Goal: Task Accomplishment & Management: Contribute content

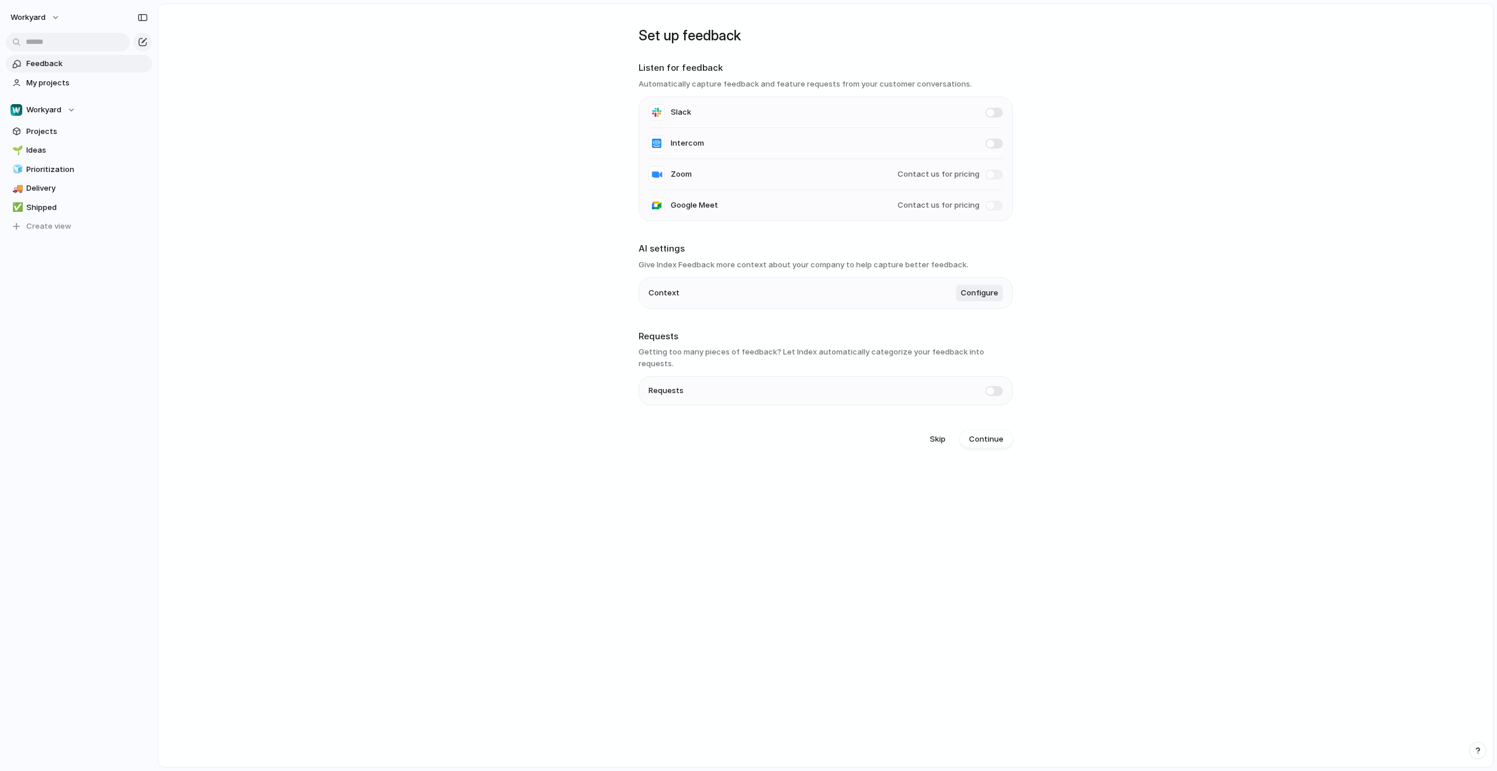
click at [997, 142] on span at bounding box center [995, 144] width 18 height 10
click at [54, 113] on span "Workyard" at bounding box center [43, 110] width 35 height 12
click at [46, 119] on section "Workyard Projects 🌱 Ideas 🧊 Prioritization 🚚 Delivery ✅ Shipped To pick up a dr…" at bounding box center [79, 164] width 158 height 144
click at [49, 113] on span "Workyard" at bounding box center [43, 110] width 35 height 12
click at [57, 157] on span "Workyard" at bounding box center [53, 157] width 35 height 12
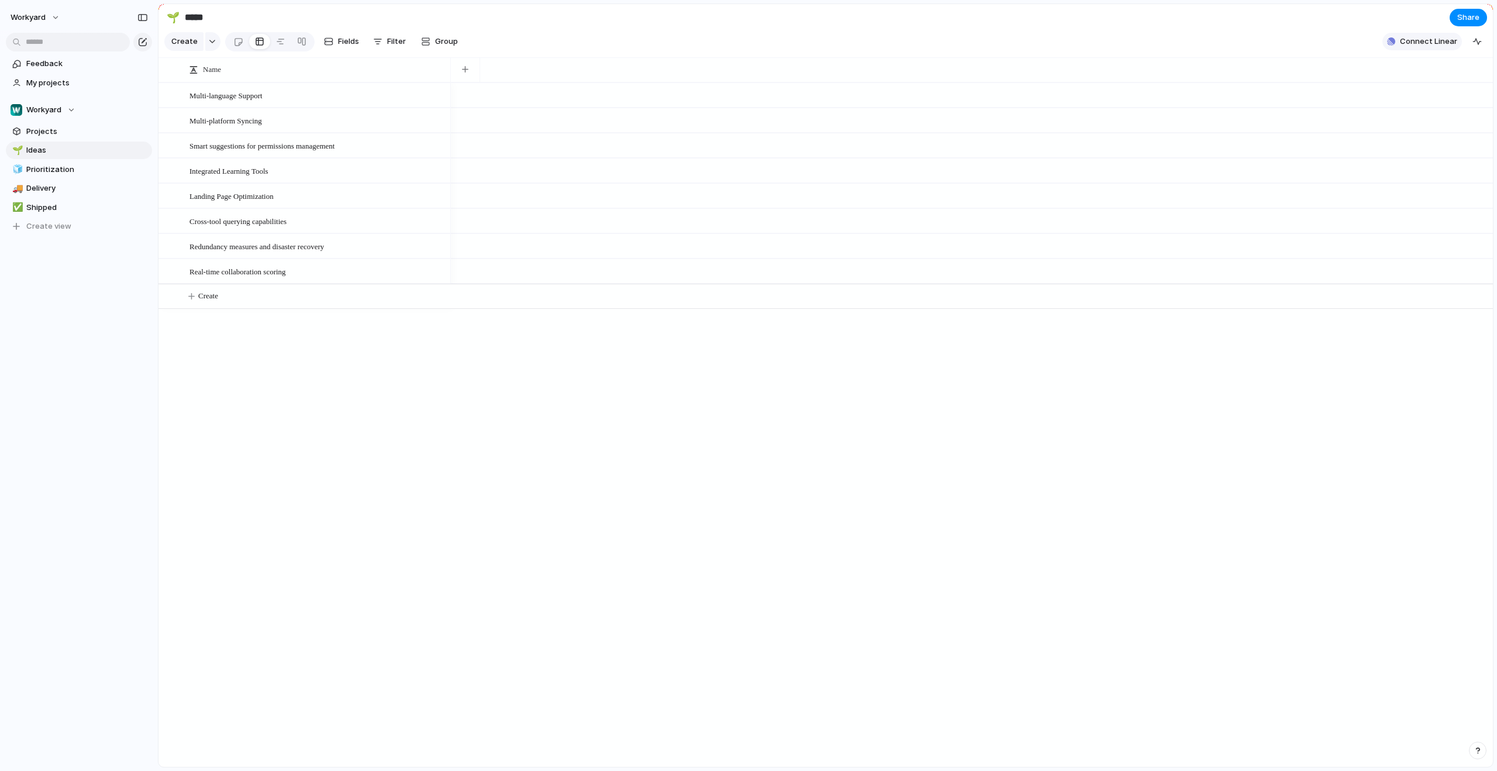
click at [1423, 44] on span "Connect Linear" at bounding box center [1428, 42] width 57 height 12
click at [1426, 96] on span "Connect" at bounding box center [1422, 91] width 33 height 12
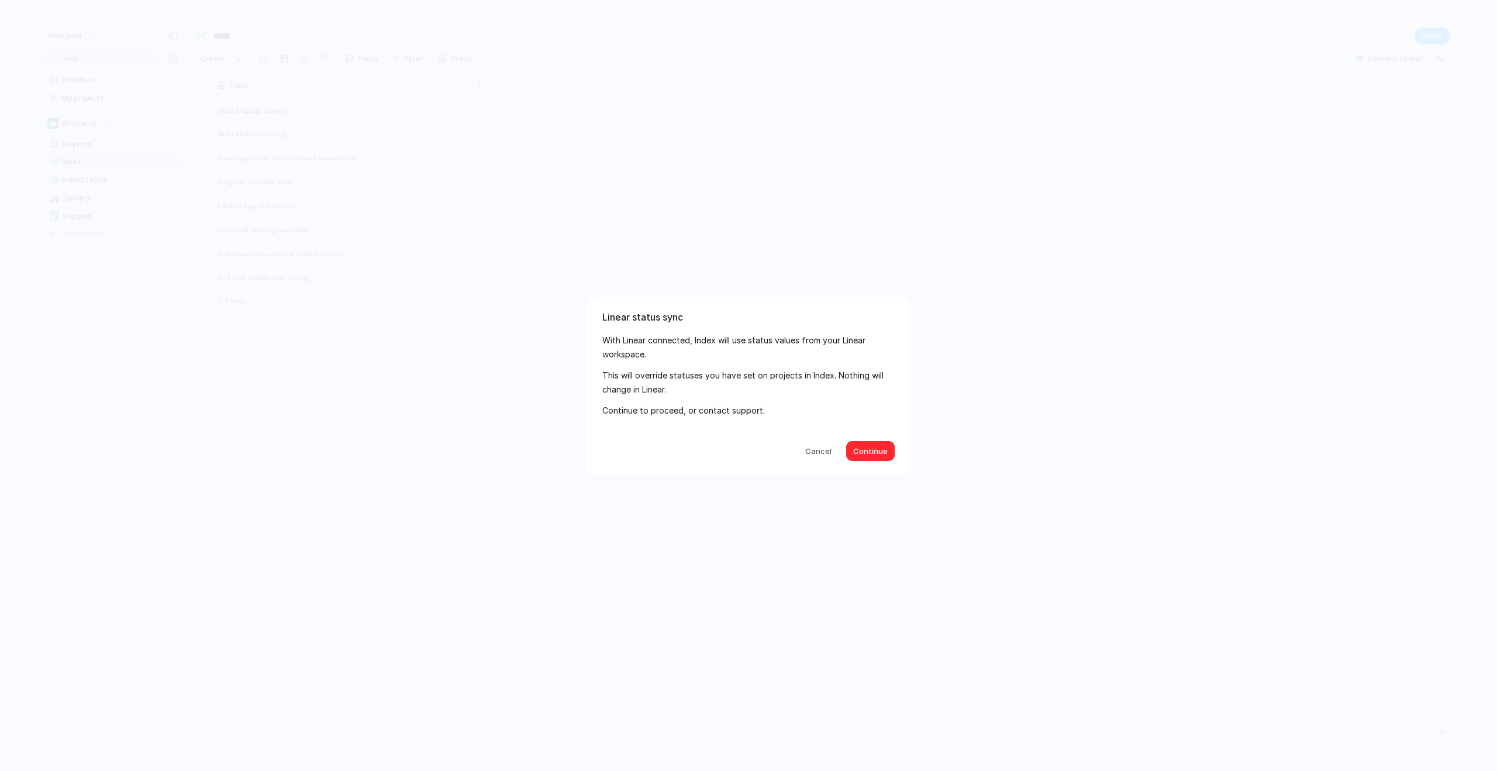
click at [877, 446] on span "Continue" at bounding box center [870, 452] width 35 height 12
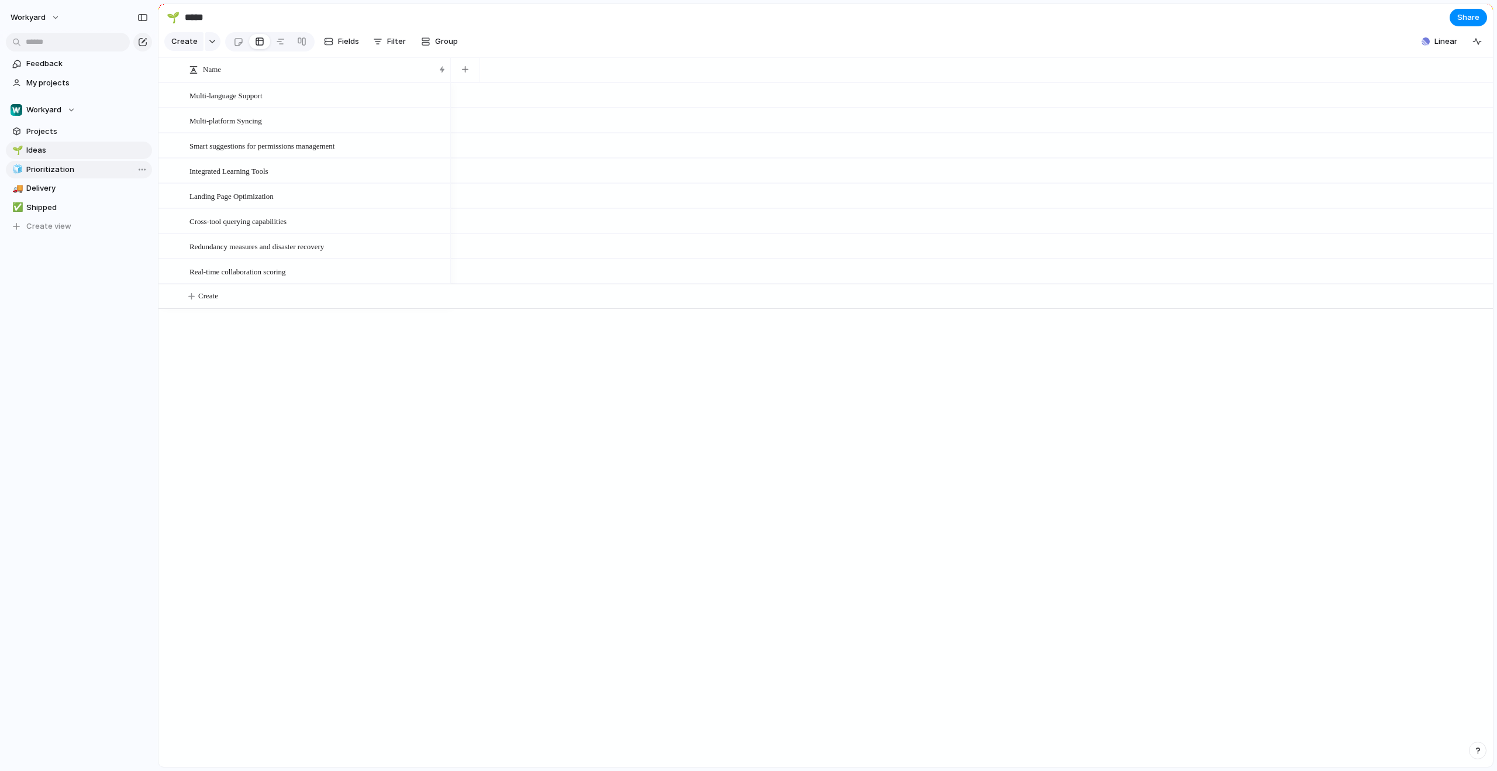
click at [52, 174] on span "Prioritization" at bounding box center [87, 170] width 122 height 12
type input "**********"
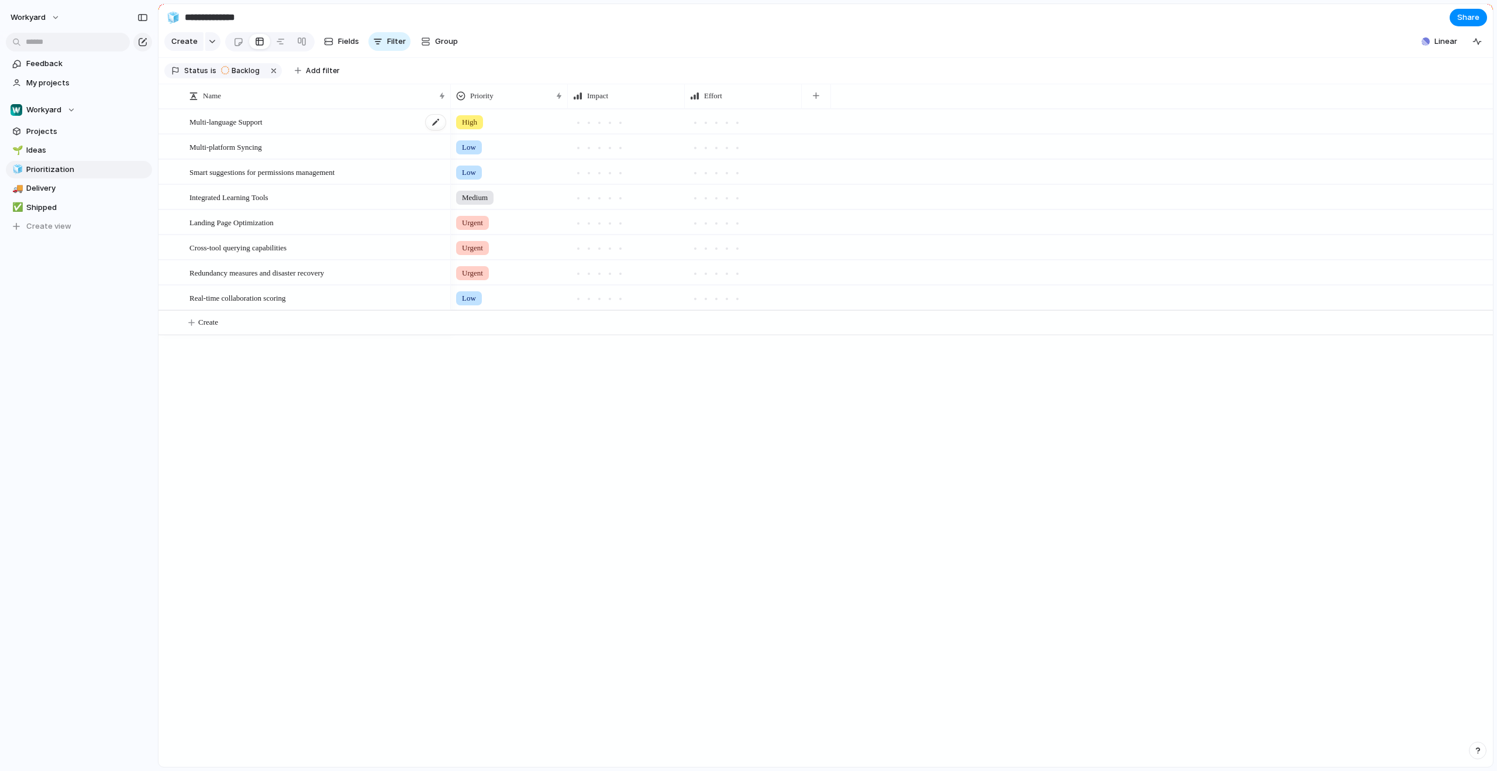
click at [253, 128] on span "Multi-language Support" at bounding box center [226, 121] width 73 height 13
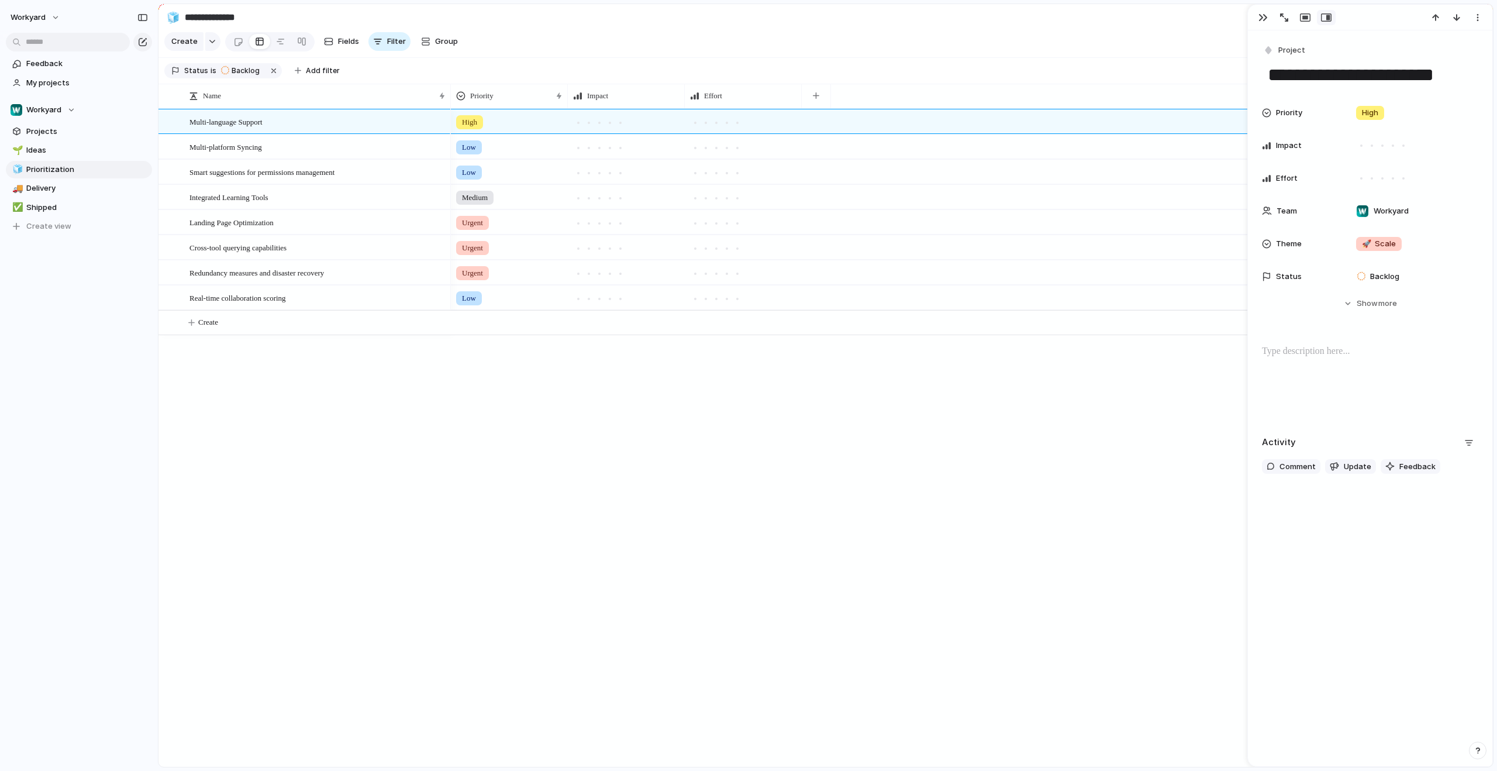
click at [43, 297] on div "Feedback My projects Workyard Projects 🌱 Ideas 🧊 Prioritization 🚚 Delivery ✅ Sh…" at bounding box center [79, 165] width 158 height 330
click at [1307, 246] on div "Theme" at bounding box center [1299, 244] width 75 height 12
click at [1283, 246] on div "🌱 Experiment 🔮 Magic 🔨 Infrastructure 🚀 Scale" at bounding box center [748, 385] width 1497 height 771
click at [1283, 246] on span "Theme" at bounding box center [1289, 244] width 26 height 12
click at [27, 132] on div "🌱 Experiment 🔮 Magic 🔨 Infrastructure 🚀 Scale" at bounding box center [748, 385] width 1497 height 771
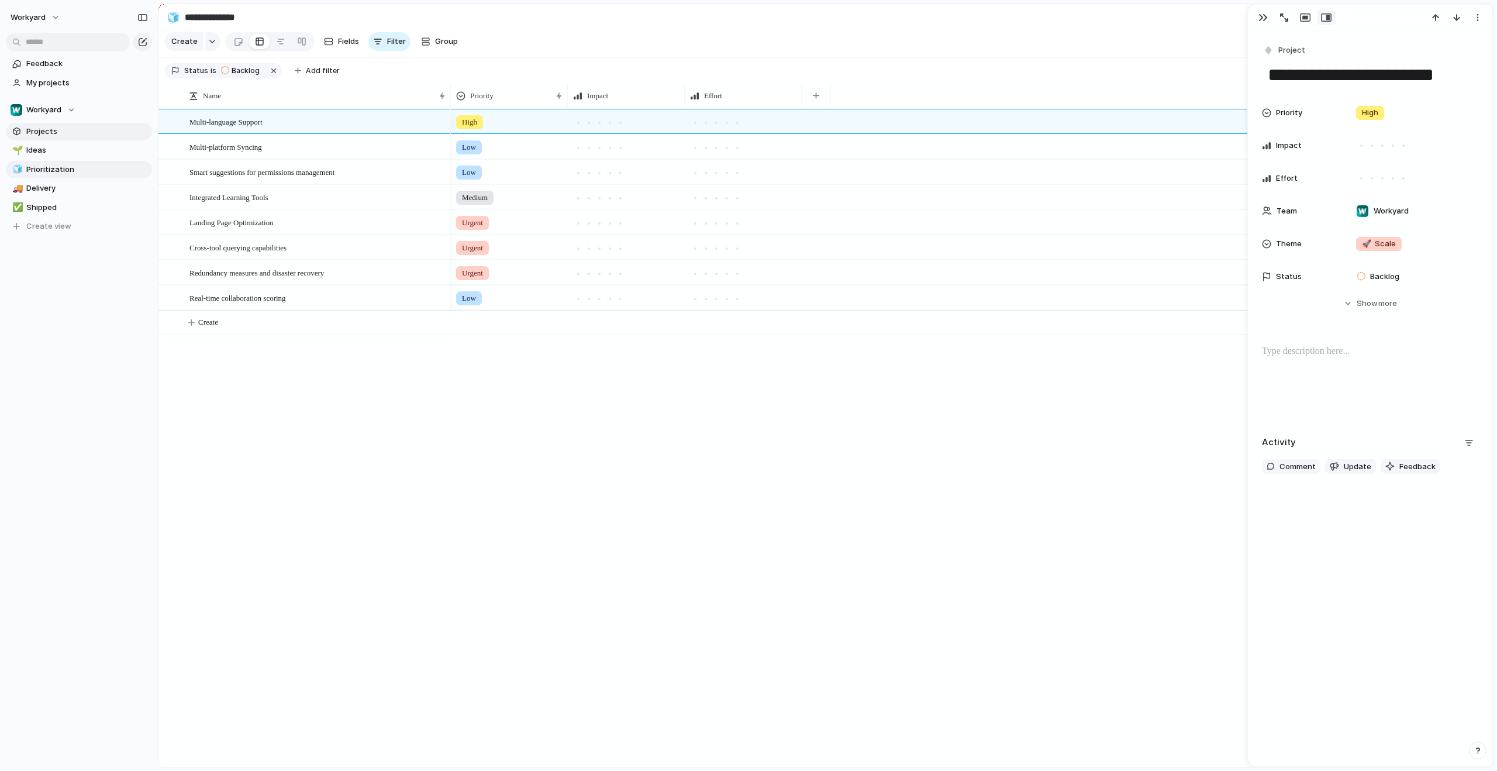
click at [27, 132] on span "Projects" at bounding box center [87, 132] width 122 height 12
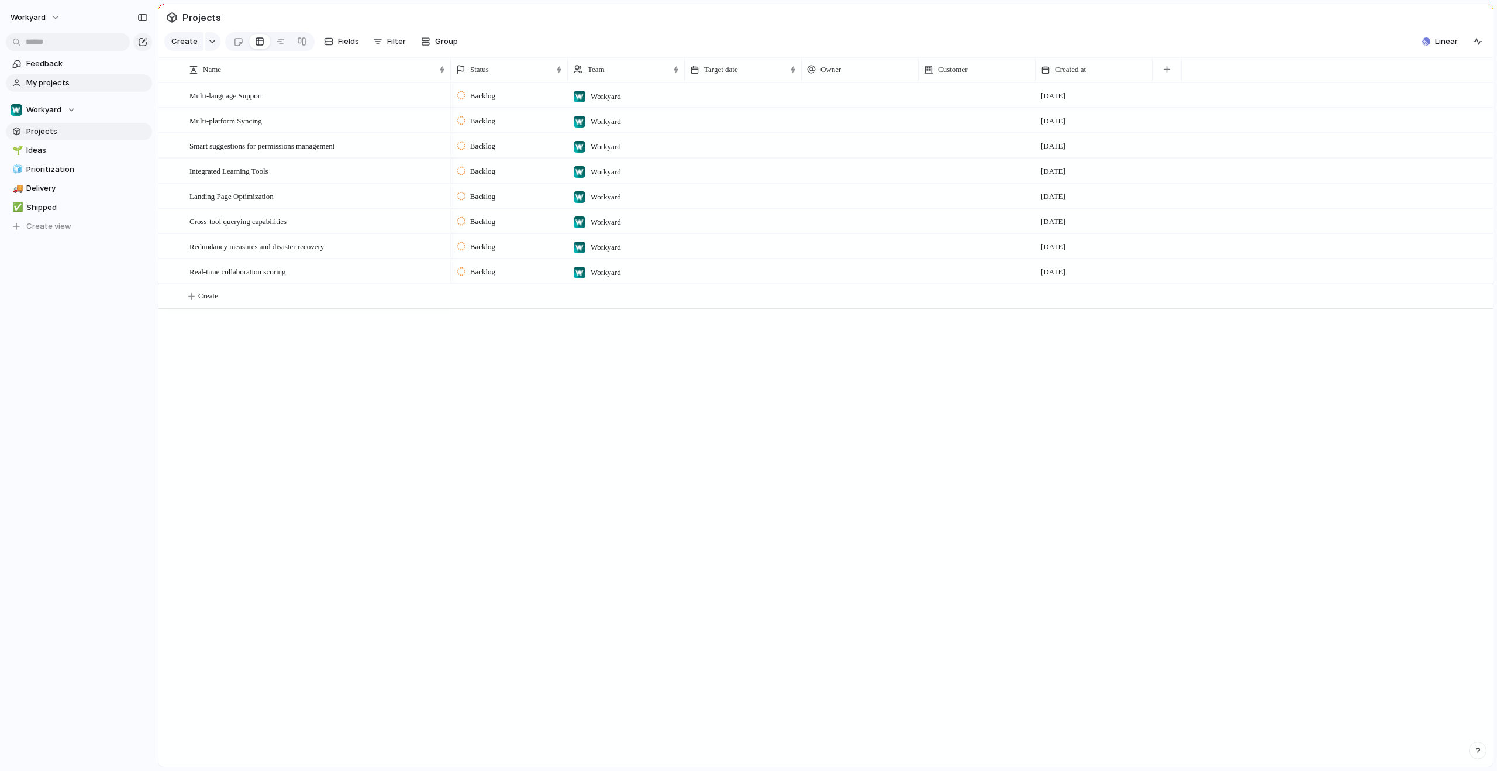
click at [63, 75] on link "My projects" at bounding box center [79, 83] width 146 height 18
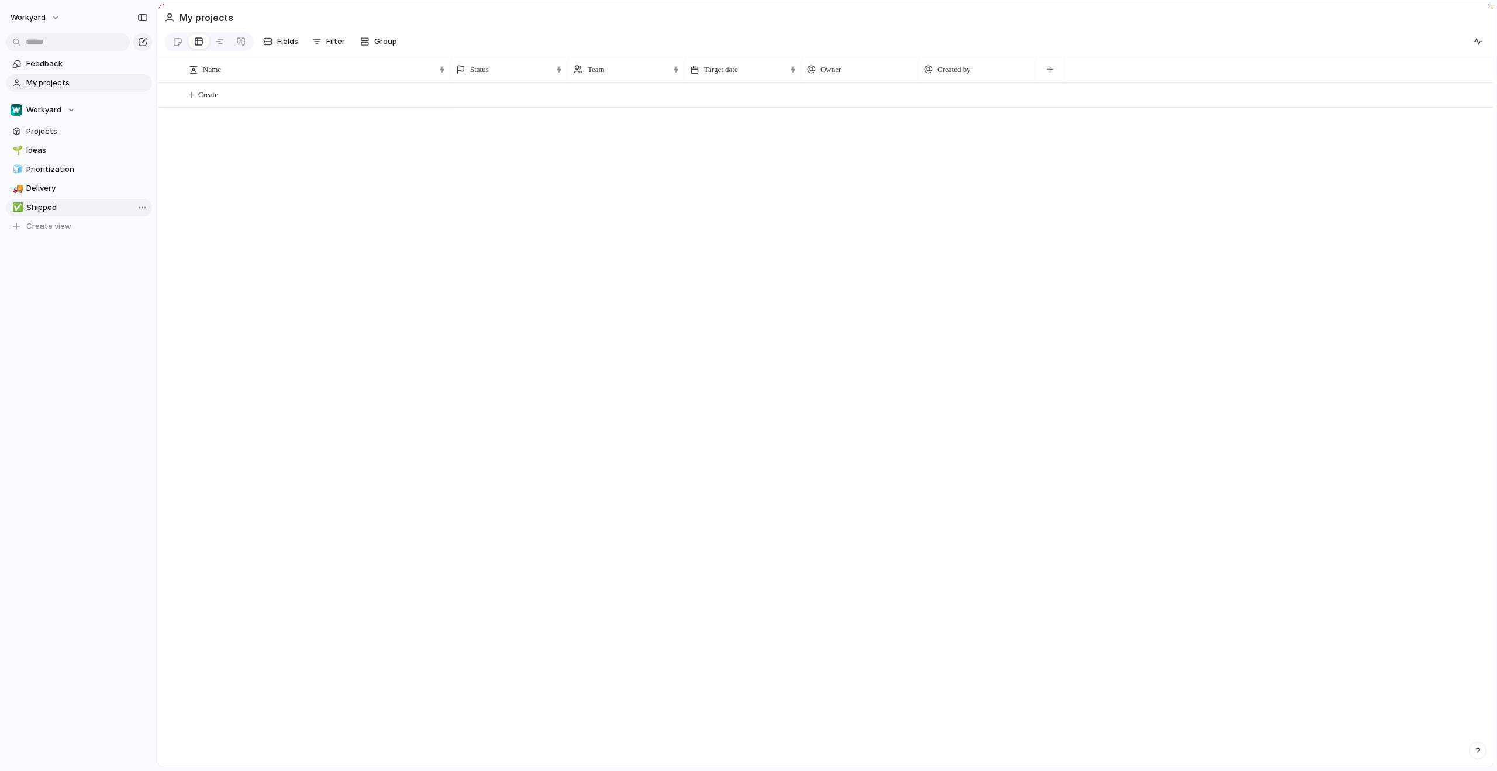
click at [46, 209] on span "Shipped" at bounding box center [87, 208] width 122 height 12
click at [45, 194] on span "Delivery" at bounding box center [87, 189] width 122 height 12
click at [52, 167] on span "Prioritization" at bounding box center [87, 170] width 122 height 12
type input "**********"
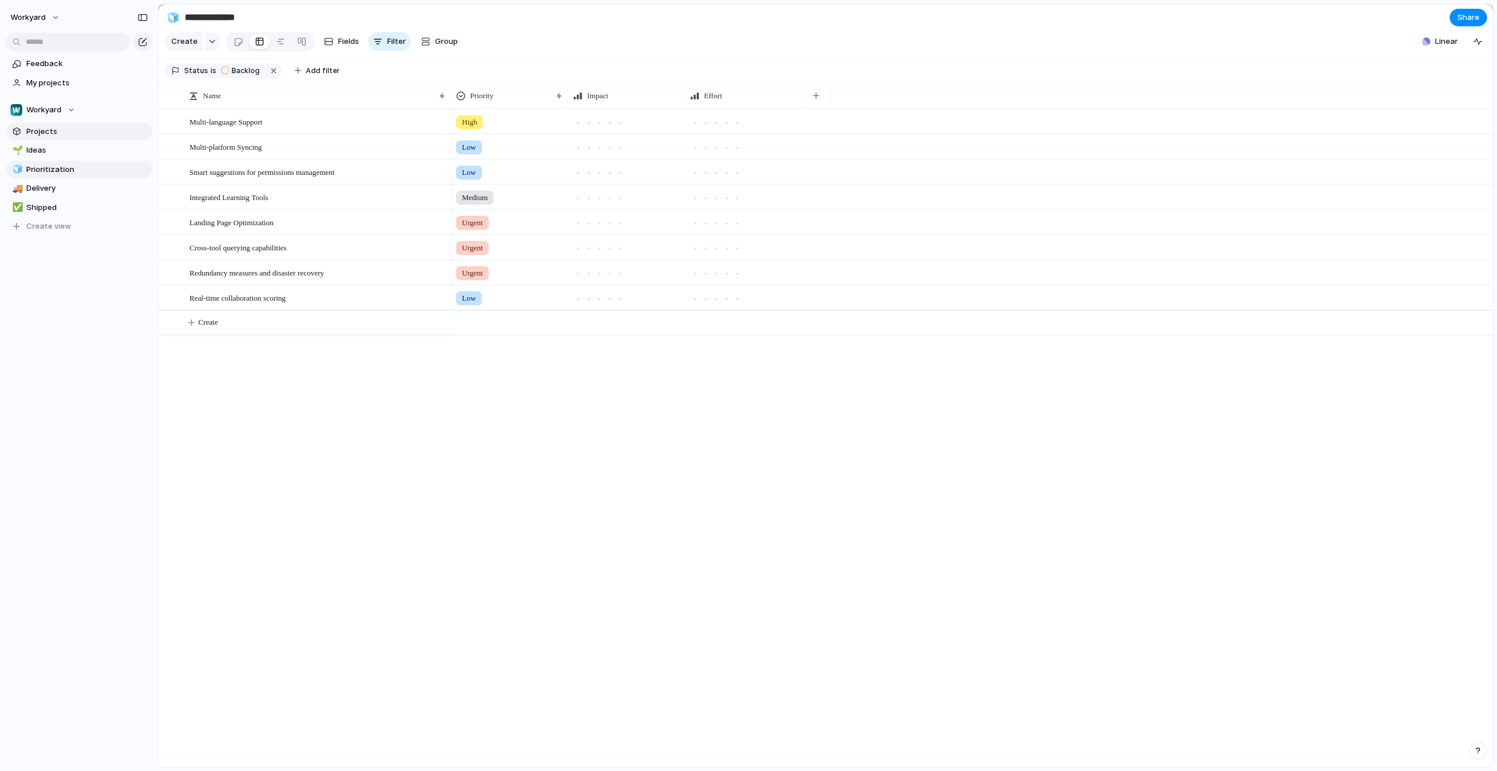
click at [58, 134] on span "Projects" at bounding box center [87, 132] width 122 height 12
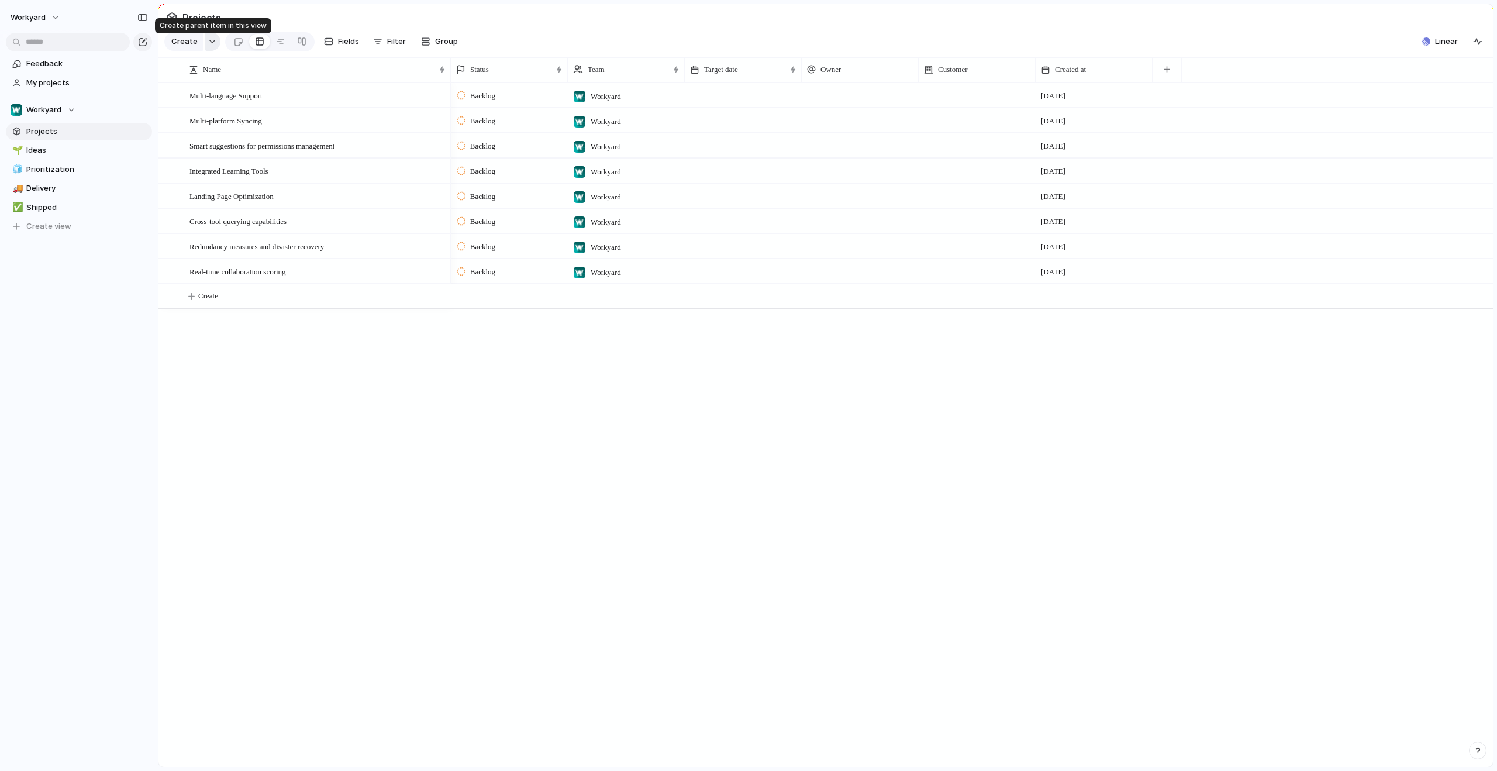
click at [205, 47] on button "button" at bounding box center [212, 41] width 15 height 19
click at [205, 147] on span "Launch" at bounding box center [200, 152] width 27 height 12
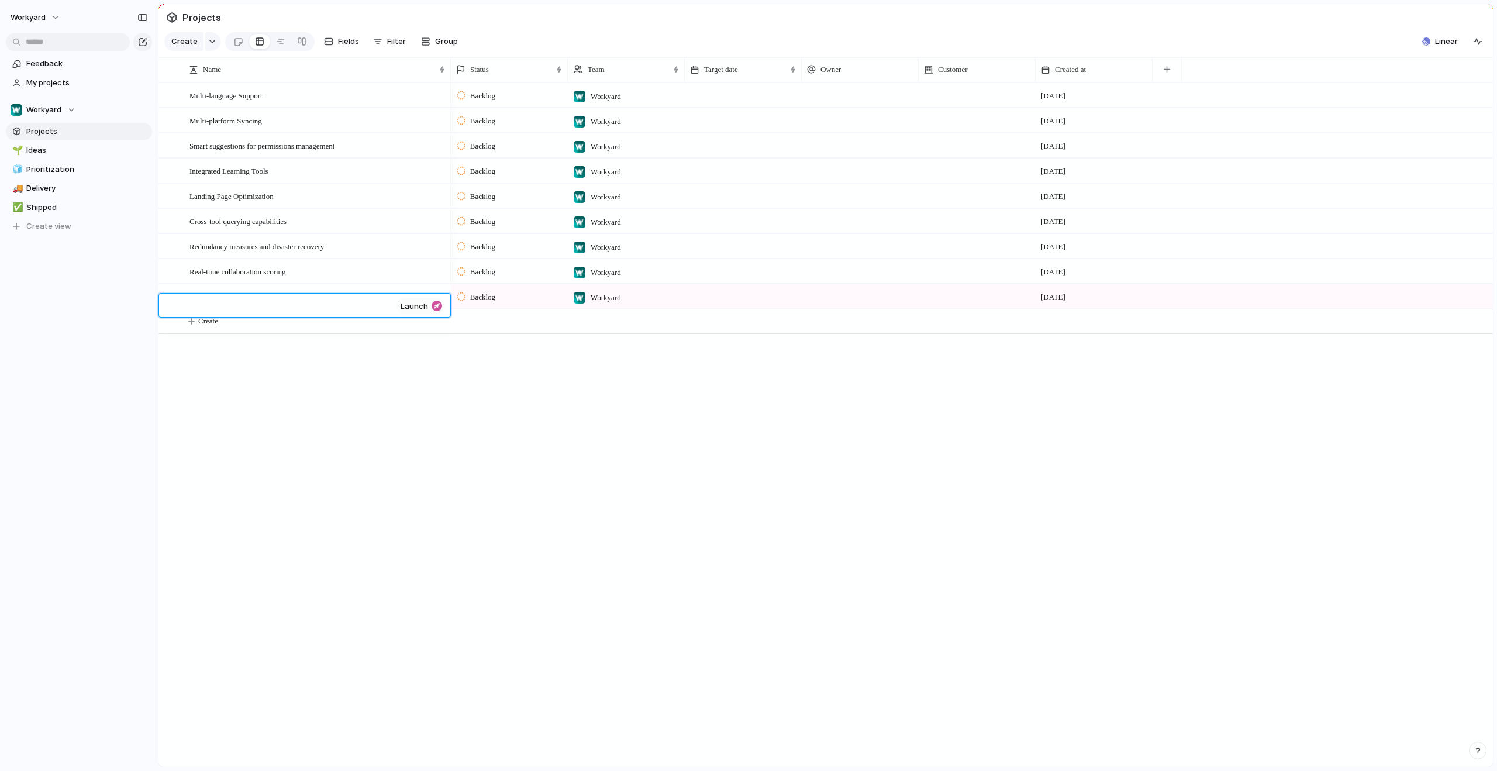
click at [431, 305] on div "launch" at bounding box center [421, 306] width 49 height 16
drag, startPoint x: 215, startPoint y: 317, endPoint x: 216, endPoint y: 309, distance: 8.3
click at [216, 315] on div "Multi-language Support Multi-platform Syncing Smart suggestions for permissions…" at bounding box center [826, 424] width 1335 height 684
click at [216, 302] on span "Create" at bounding box center [208, 296] width 20 height 12
click at [208, 43] on div "button" at bounding box center [212, 41] width 8 height 5
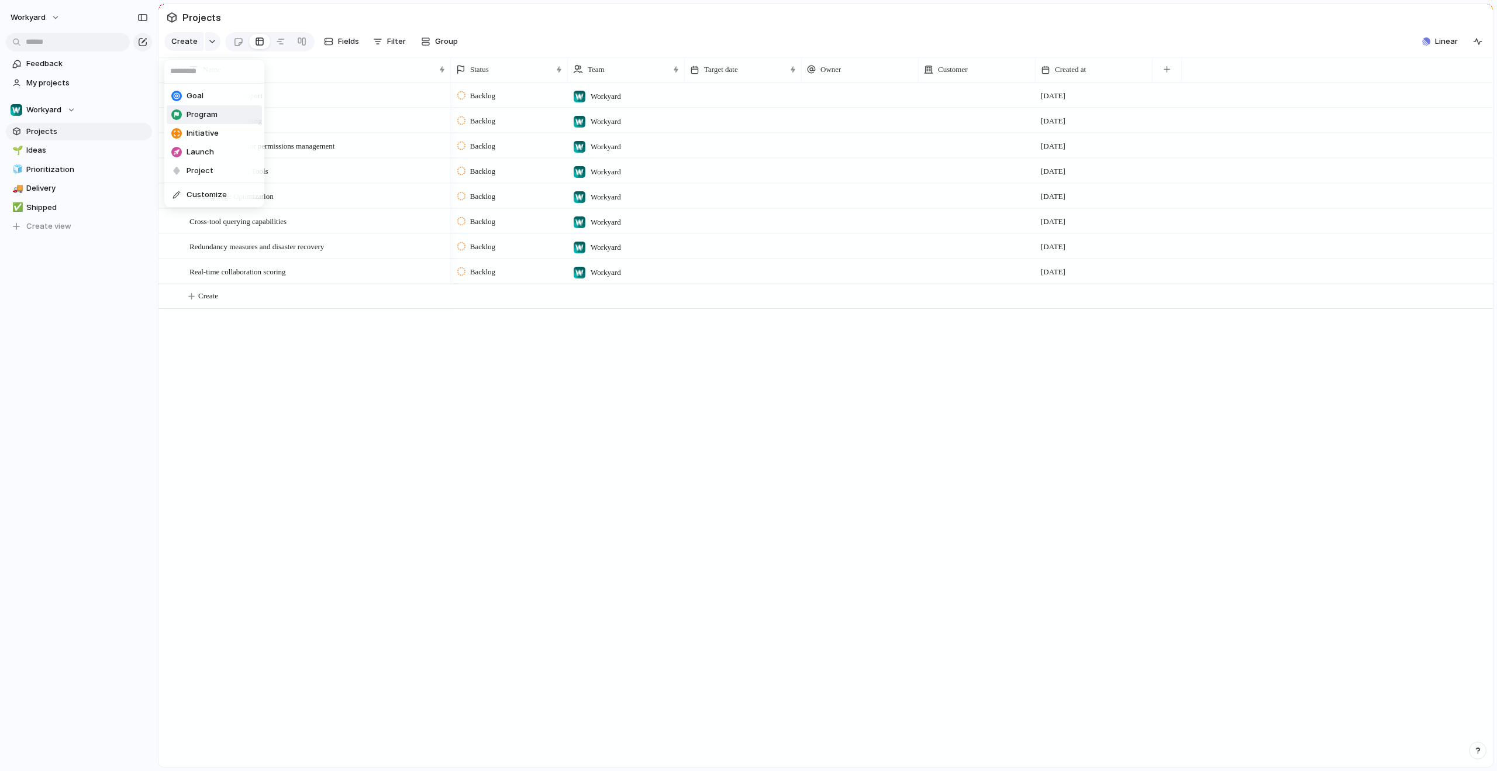
click at [206, 115] on span "Program" at bounding box center [202, 115] width 31 height 12
click at [142, 18] on div "button" at bounding box center [142, 17] width 11 height 8
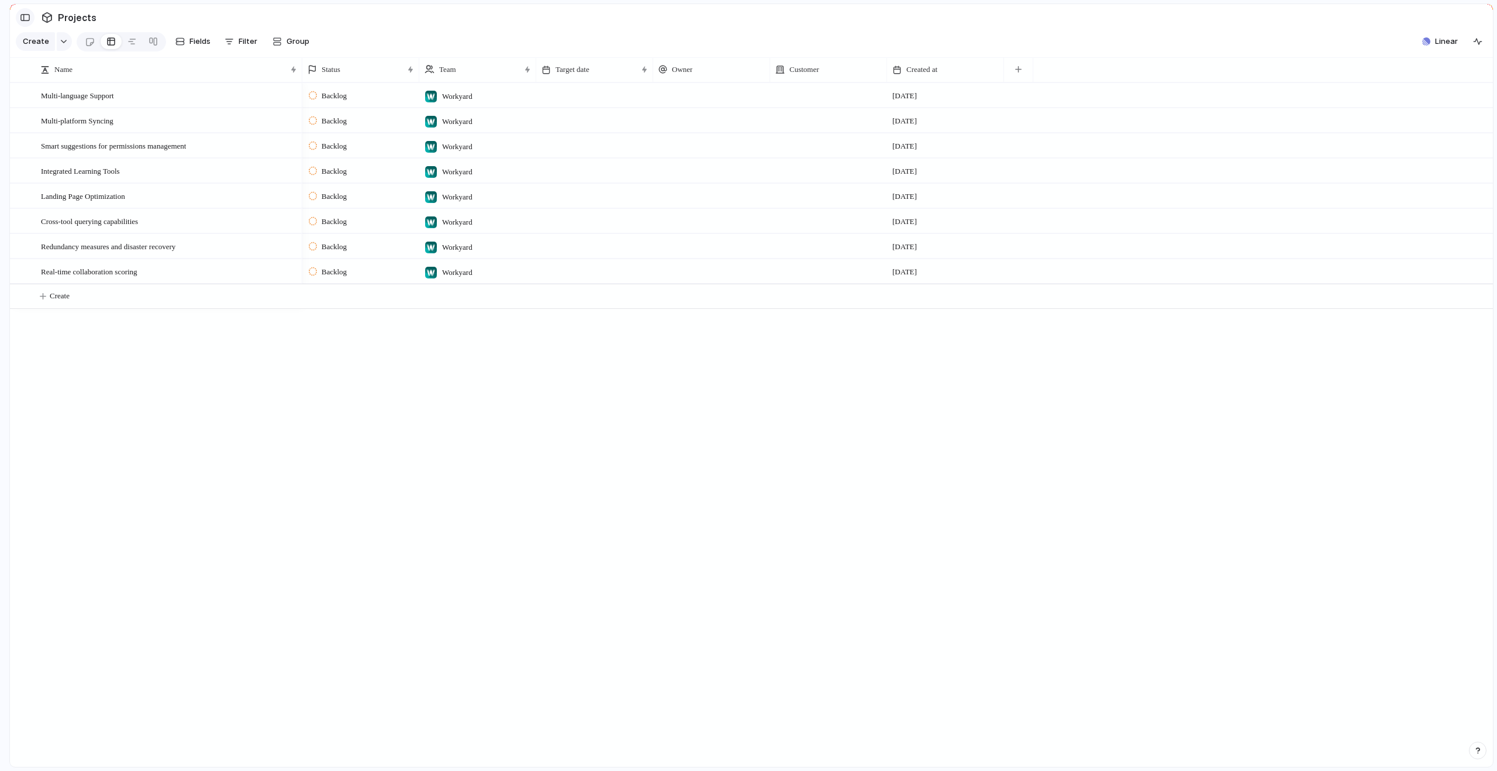
click at [27, 14] on div "button" at bounding box center [25, 17] width 11 height 8
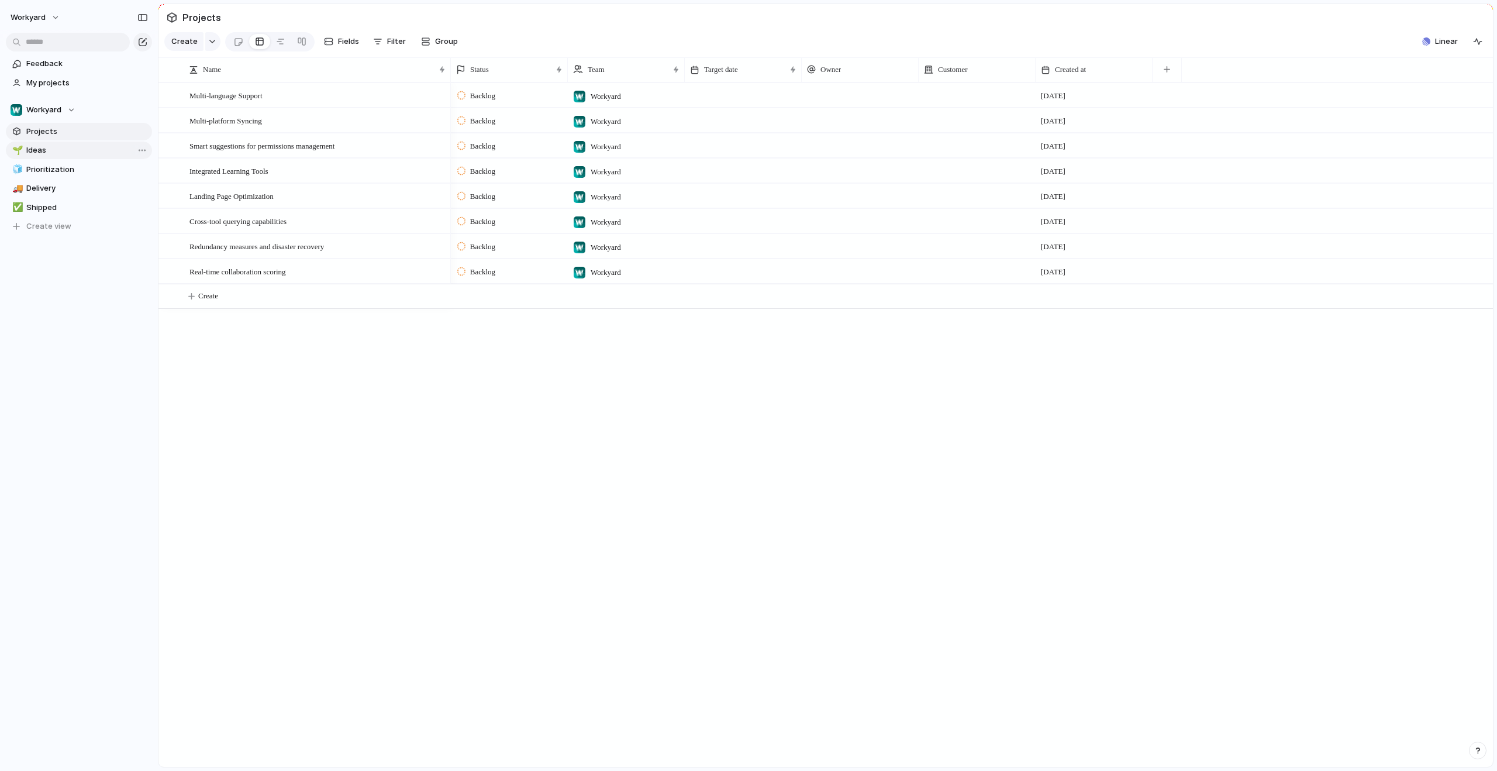
click at [23, 149] on link "🌱 Ideas" at bounding box center [79, 151] width 146 height 18
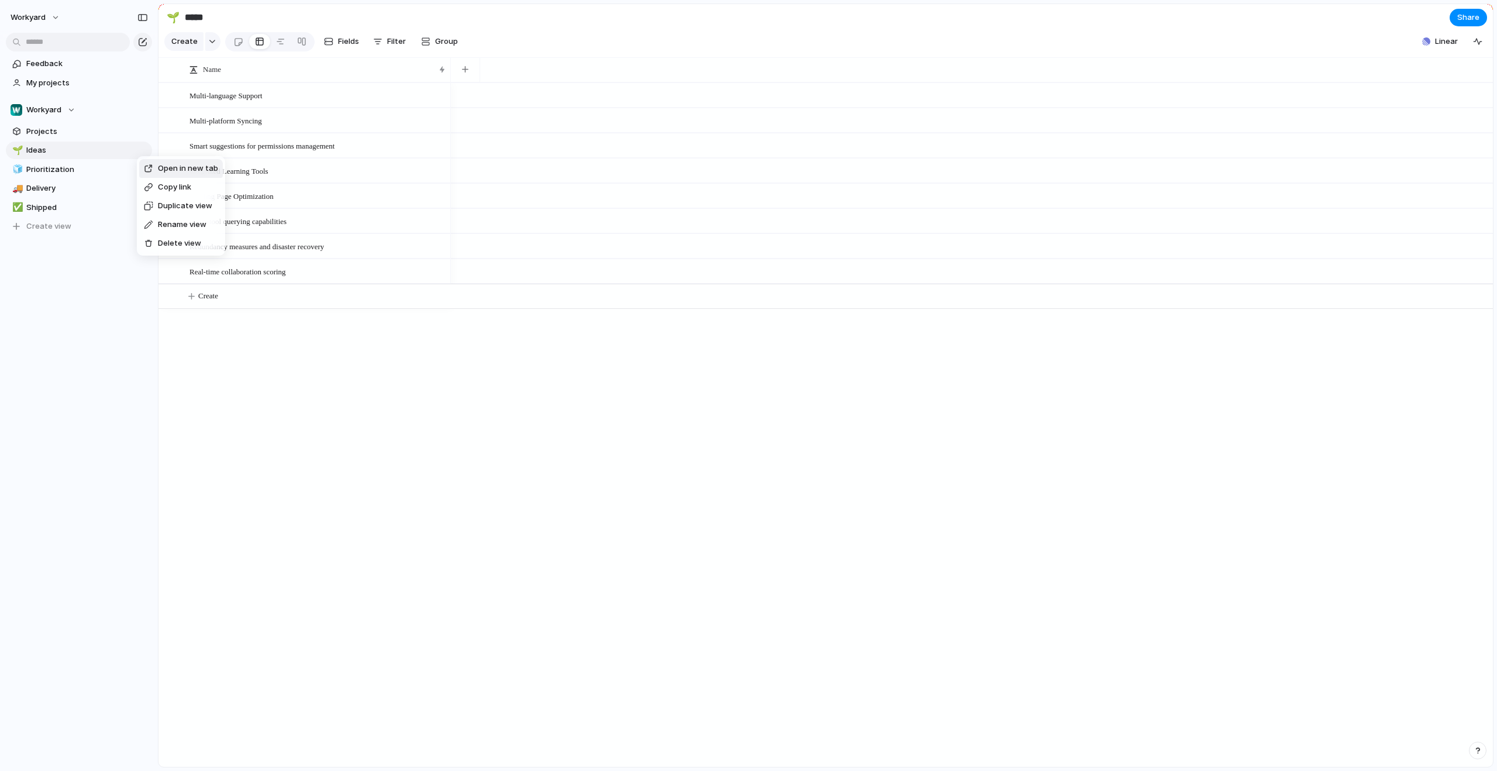
click at [164, 163] on span "Open in new tab" at bounding box center [188, 169] width 60 height 12
click at [198, 44] on button "Create" at bounding box center [183, 41] width 39 height 19
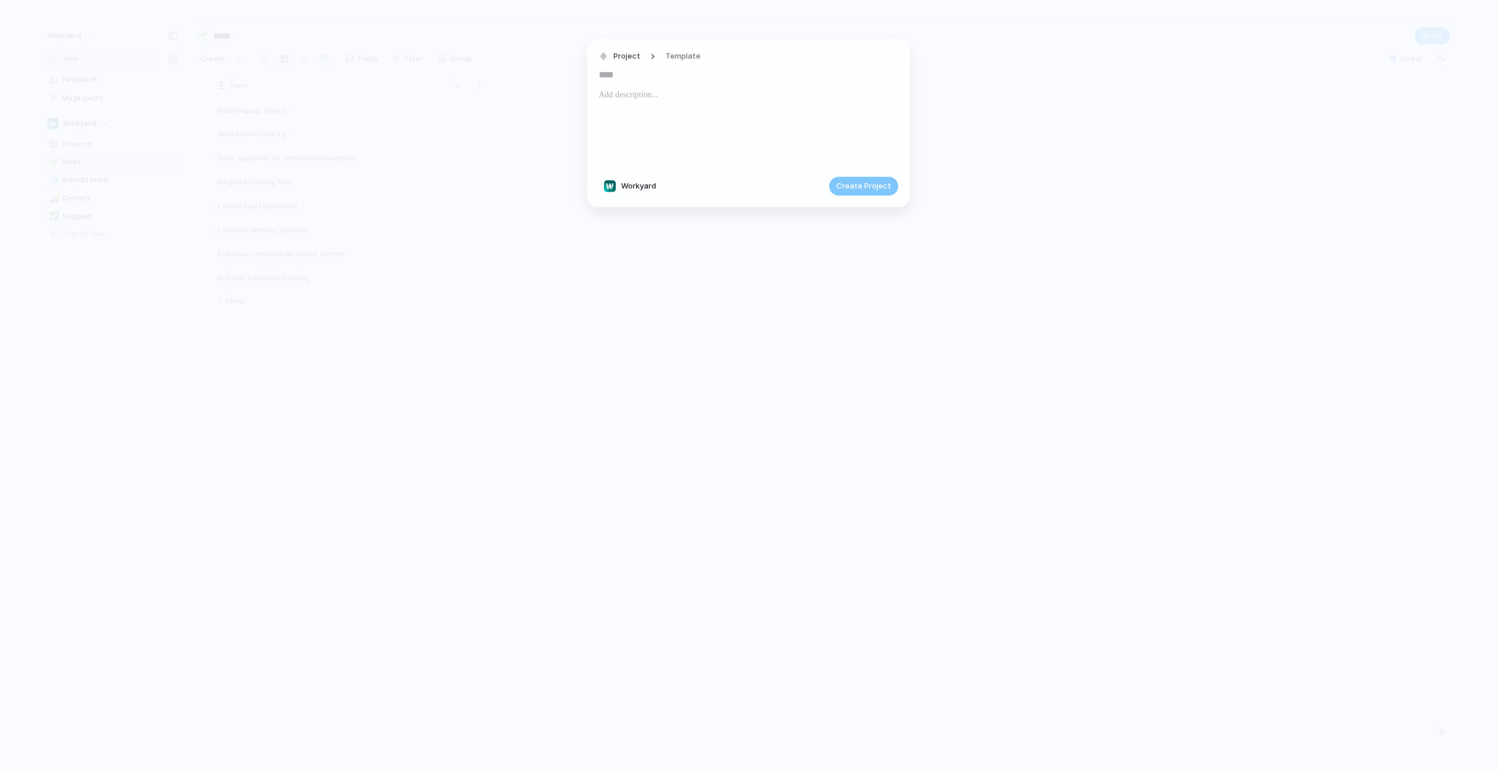
click at [833, 100] on p at bounding box center [748, 95] width 299 height 14
